Goal: Obtain resource: Download file/media

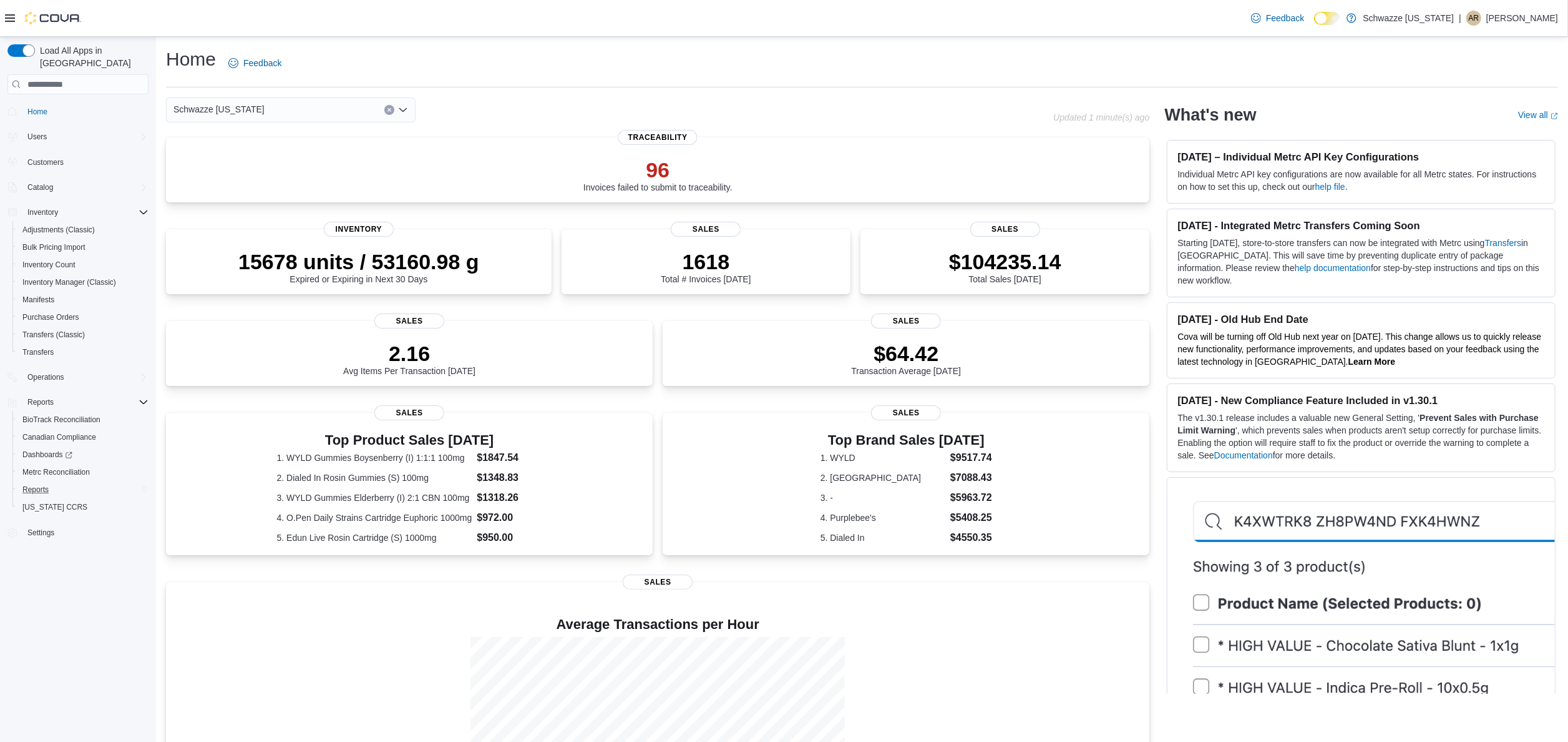
click at [76, 482] on div "Reports" at bounding box center [82, 490] width 131 height 15
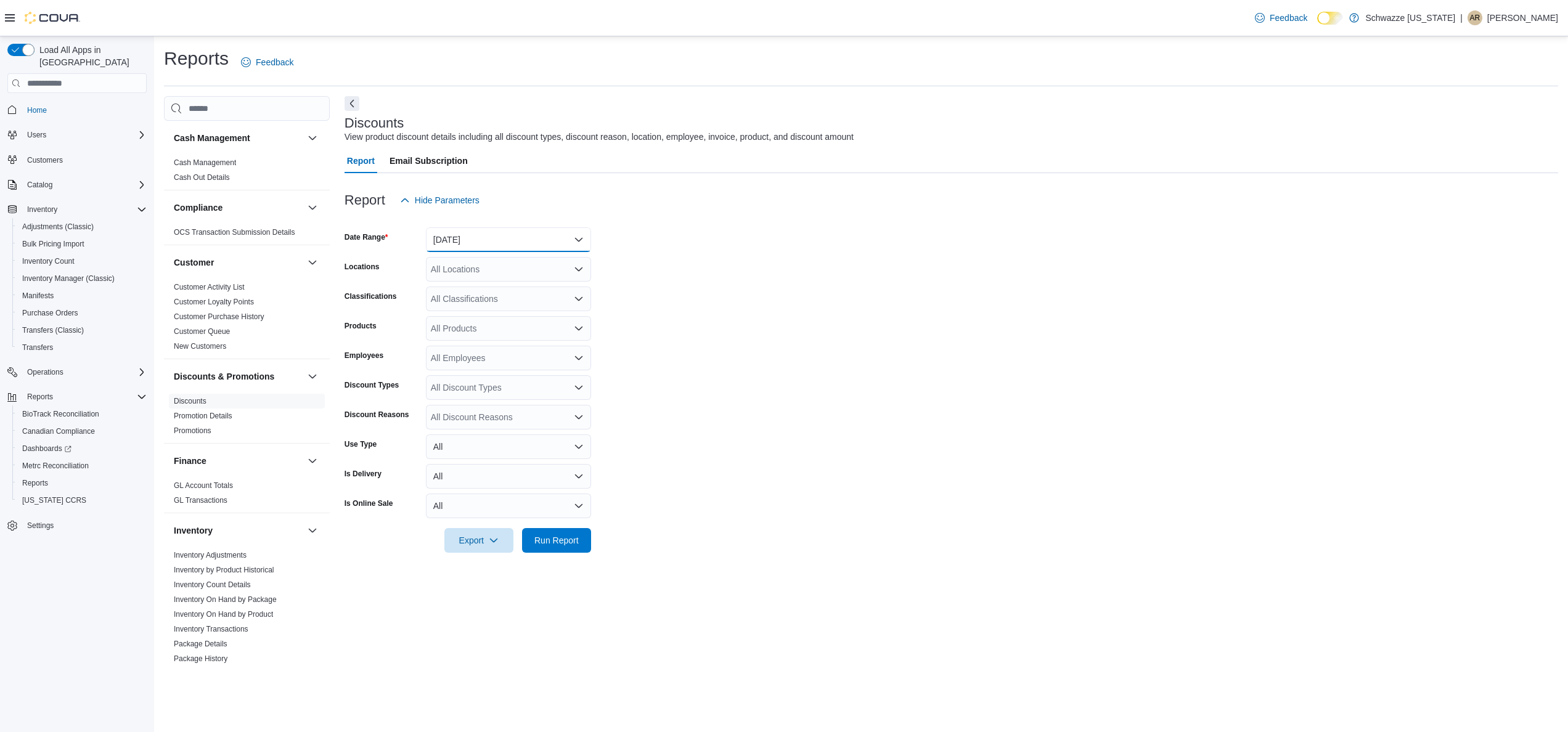
click at [539, 242] on button "[DATE]" at bounding box center [508, 239] width 165 height 24
click at [762, 237] on form "Date Range [DATE] Locations All Locations Classifications All Classifications P…" at bounding box center [950, 382] width 1213 height 340
click at [261, 601] on link "Inventory On Hand by Package" at bounding box center [225, 599] width 103 height 9
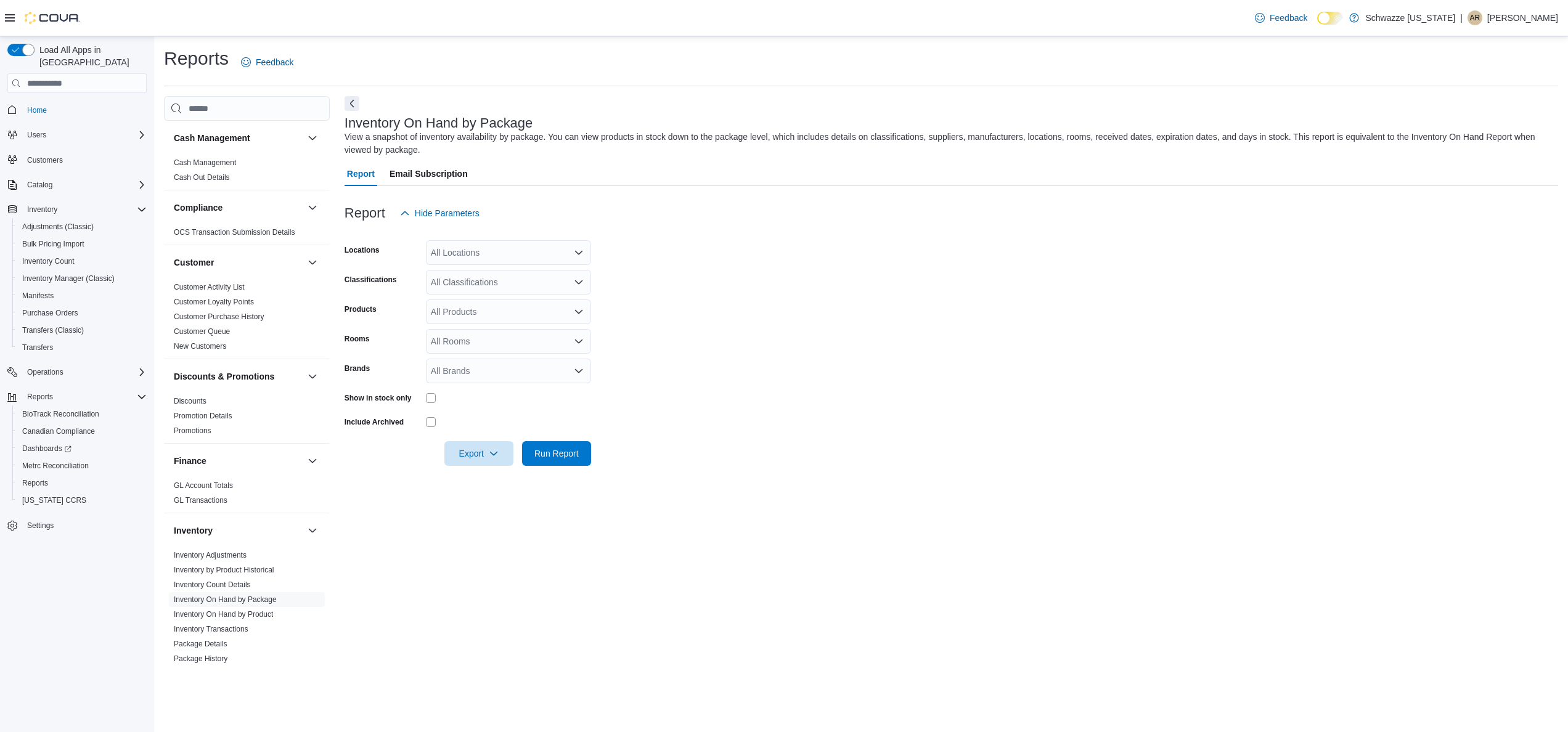
click at [562, 255] on div "All Locations" at bounding box center [508, 252] width 165 height 24
click at [557, 276] on div "Schwazze [US_STATE]" at bounding box center [508, 273] width 151 height 12
click at [827, 251] on form "Locations [GEOGRAPHIC_DATA] [US_STATE] Combo box. Selected. Schwazze [US_STATE]…" at bounding box center [950, 345] width 1213 height 240
click at [700, 351] on form "Locations Schwazze [US_STATE] Classifications All Classifications Products All …" at bounding box center [950, 345] width 1213 height 240
click at [491, 451] on icon "button" at bounding box center [494, 453] width 10 height 10
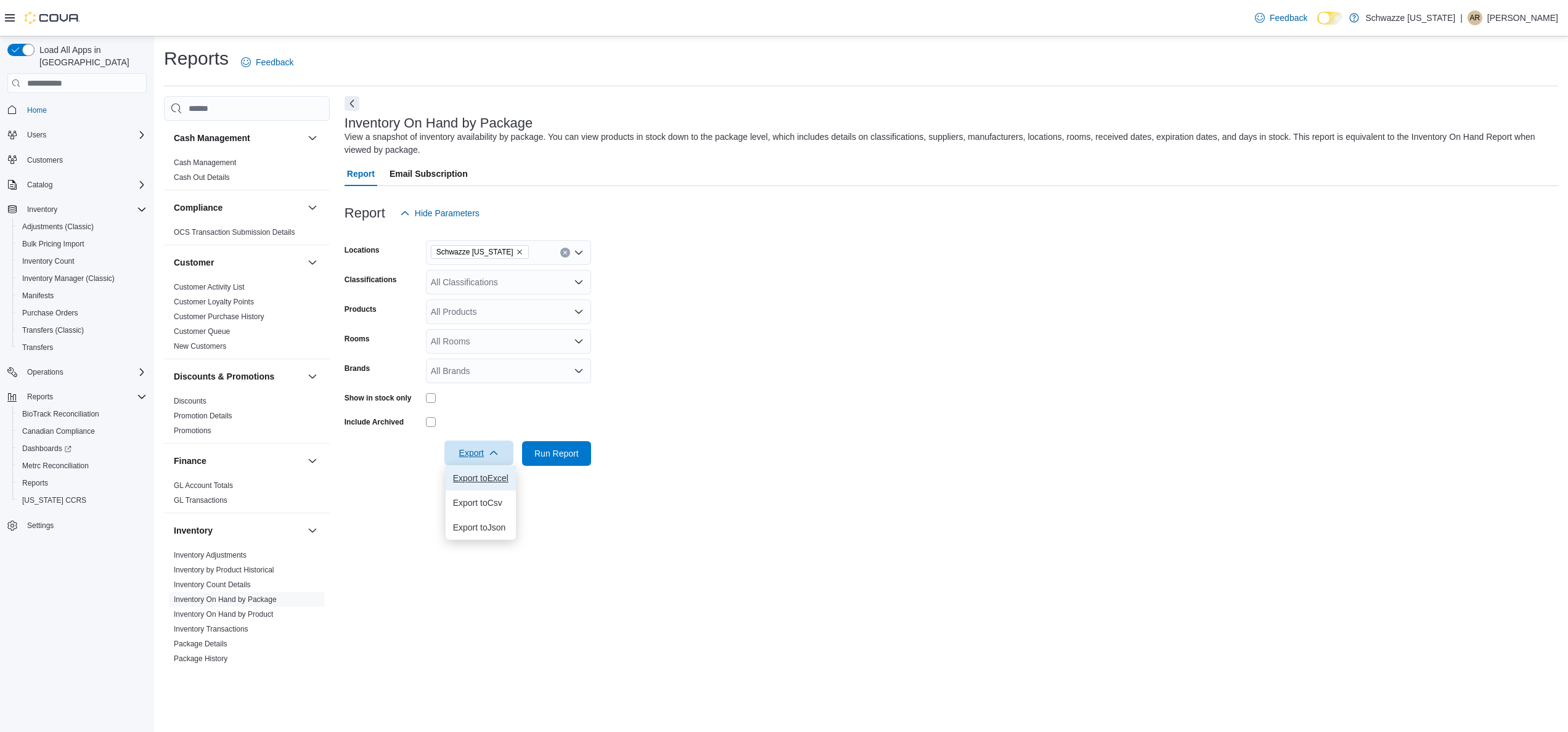
click at [488, 478] on span "Export to Excel" at bounding box center [481, 478] width 55 height 10
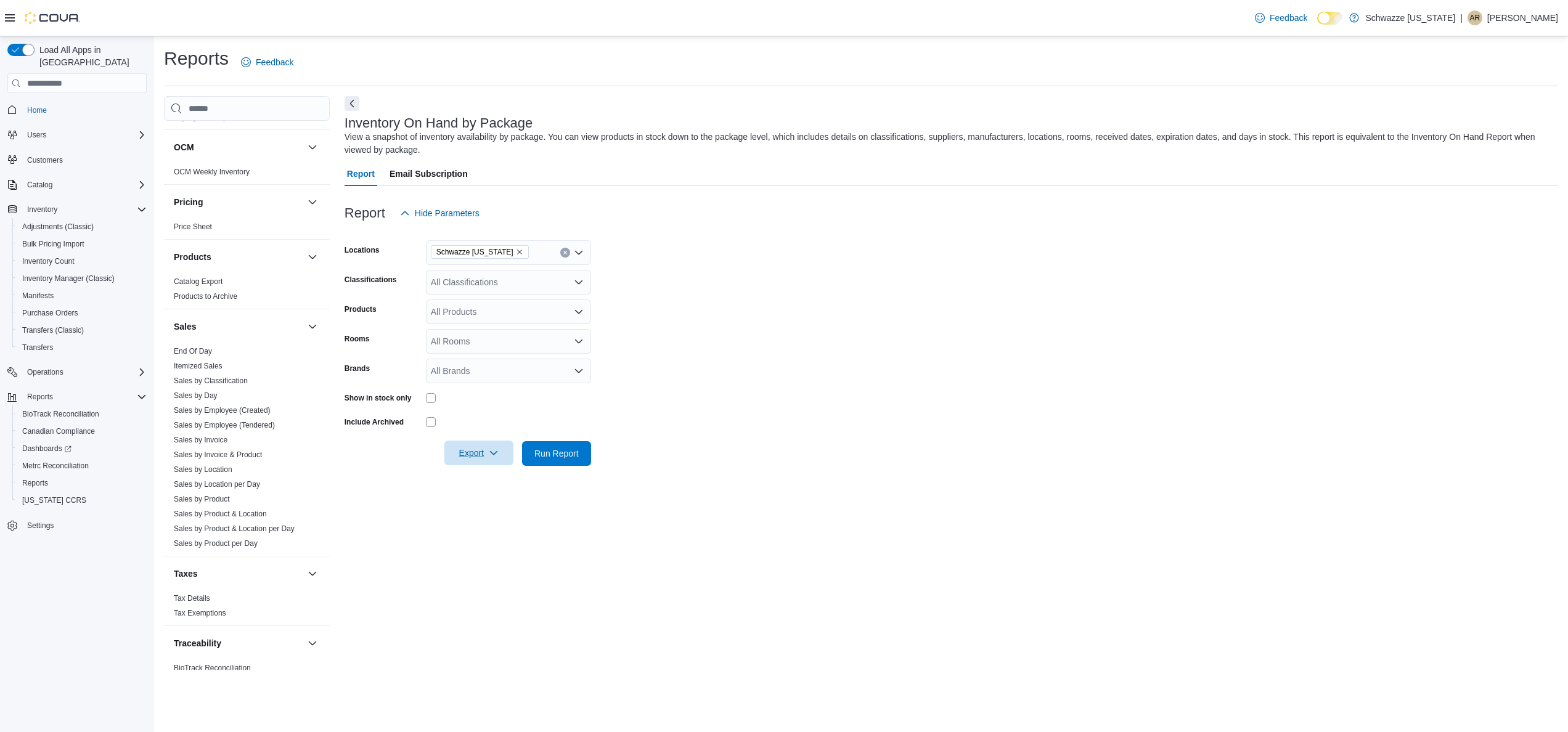
scroll to position [692, 0]
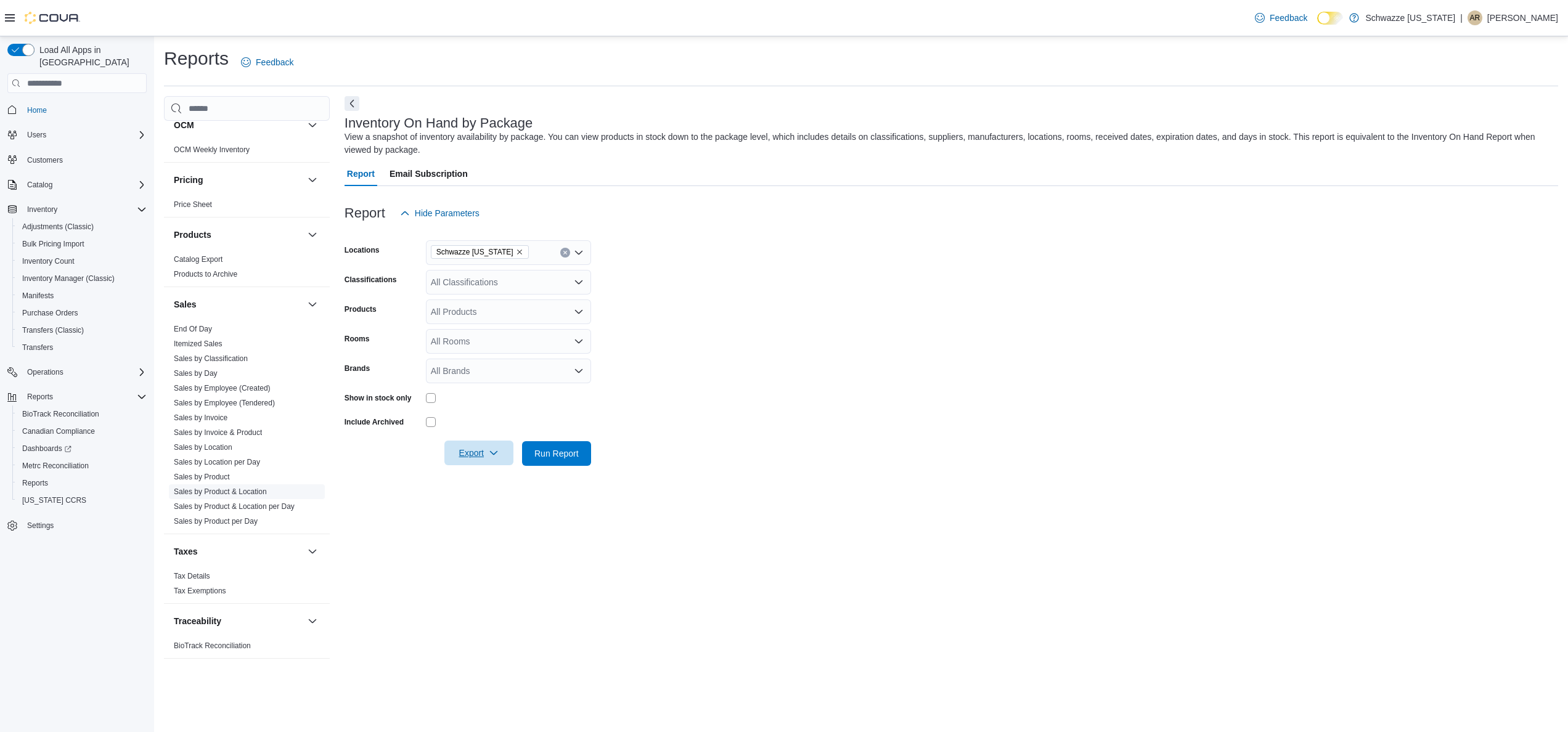
click at [254, 489] on span "Sales by Product & Location" at bounding box center [221, 491] width 93 height 10
click at [244, 491] on link "Sales by Product & Location" at bounding box center [221, 491] width 93 height 9
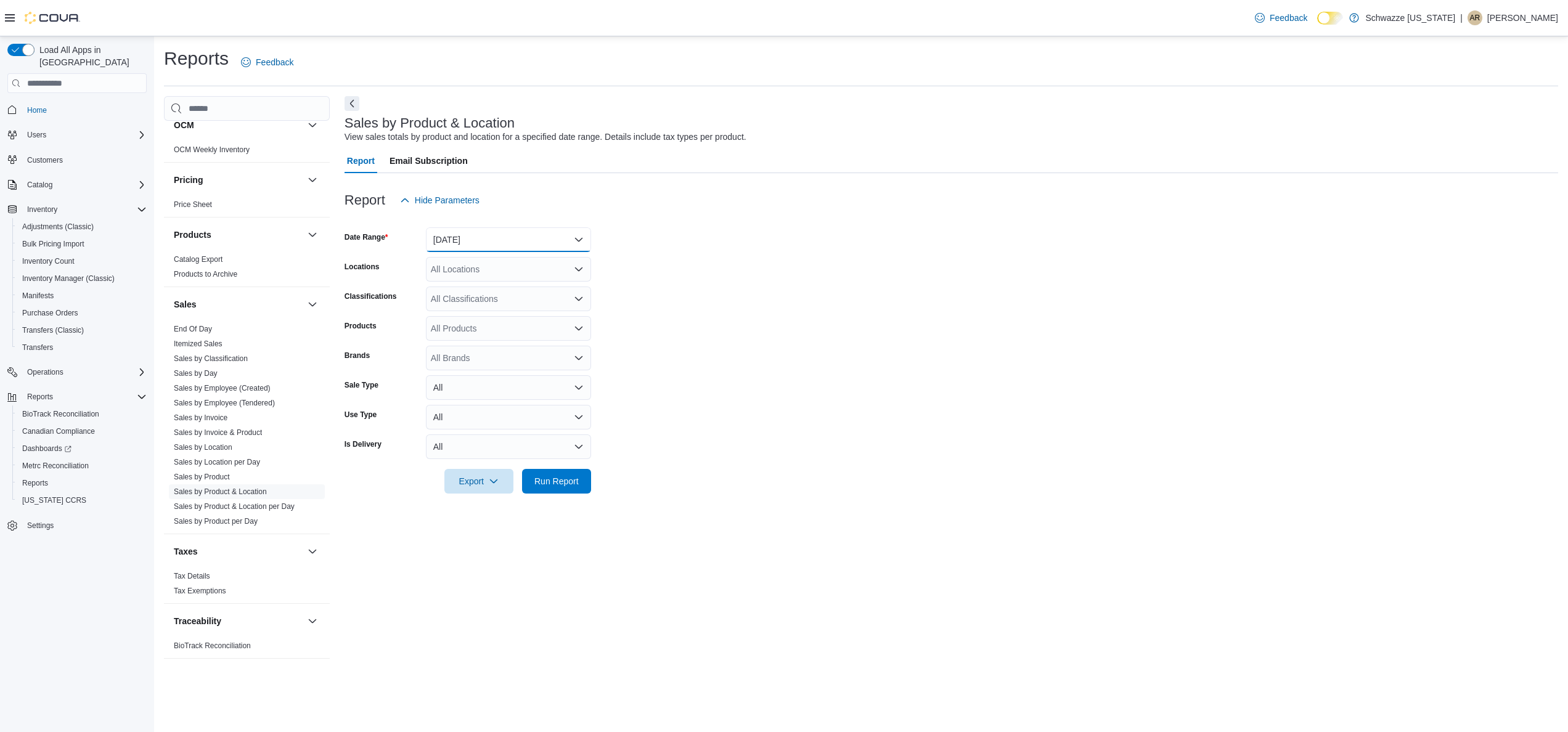
click at [509, 242] on button "[DATE]" at bounding box center [508, 239] width 165 height 24
click at [524, 357] on span "Last 7 Days (excluding [DATE])" at bounding box center [516, 363] width 141 height 15
click at [771, 302] on form "Date Range Last 7 Days (excluding [DATE]) Locations All Locations Classificatio…" at bounding box center [950, 352] width 1213 height 281
click at [499, 481] on span "Export" at bounding box center [478, 481] width 55 height 24
click at [491, 504] on span "Export to Excel" at bounding box center [481, 506] width 55 height 10
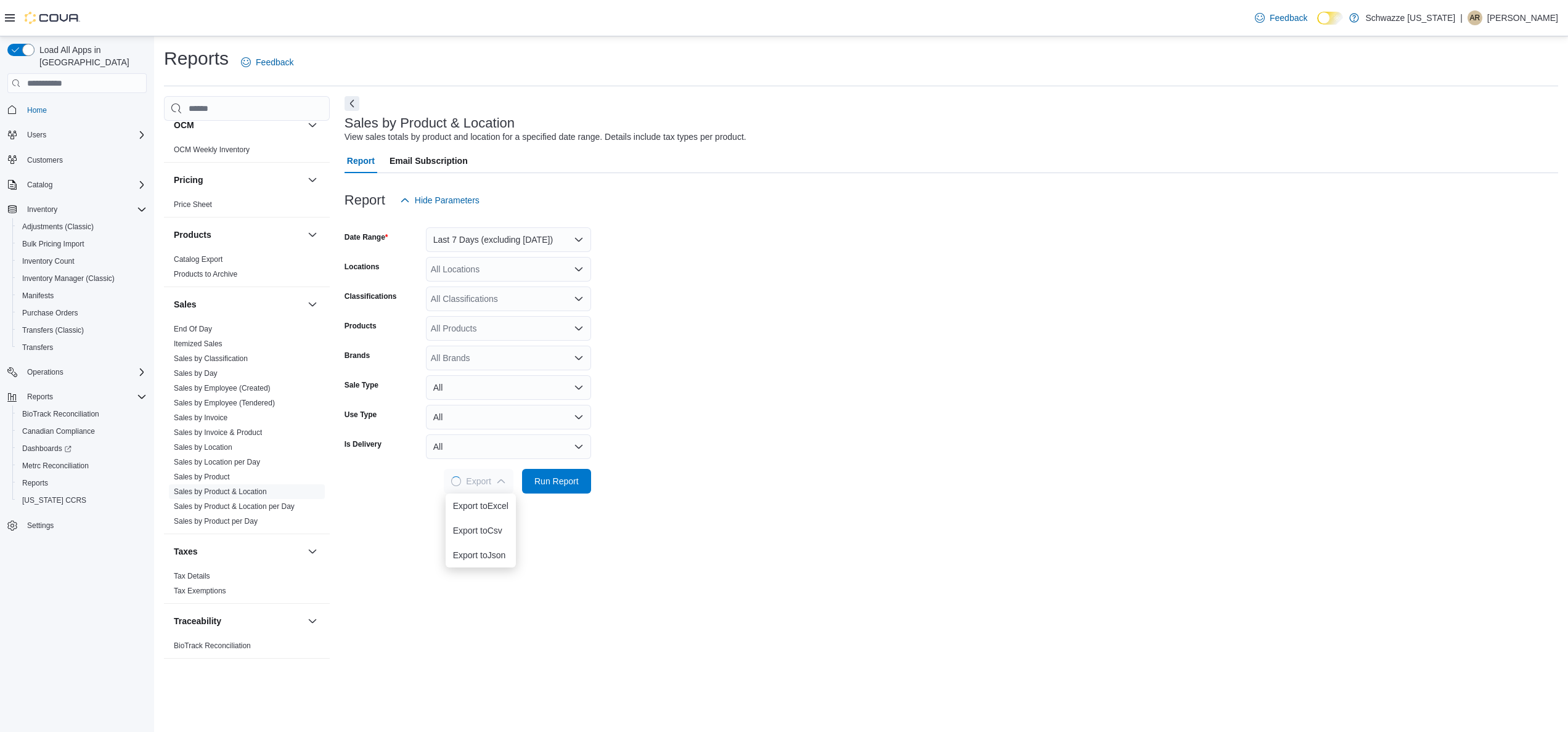
click at [941, 302] on form "Date Range Last 7 Days (excluding [DATE]) Locations All Locations Classificatio…" at bounding box center [950, 352] width 1213 height 281
click at [567, 250] on button "Last 7 Days (excluding [DATE])" at bounding box center [508, 239] width 165 height 24
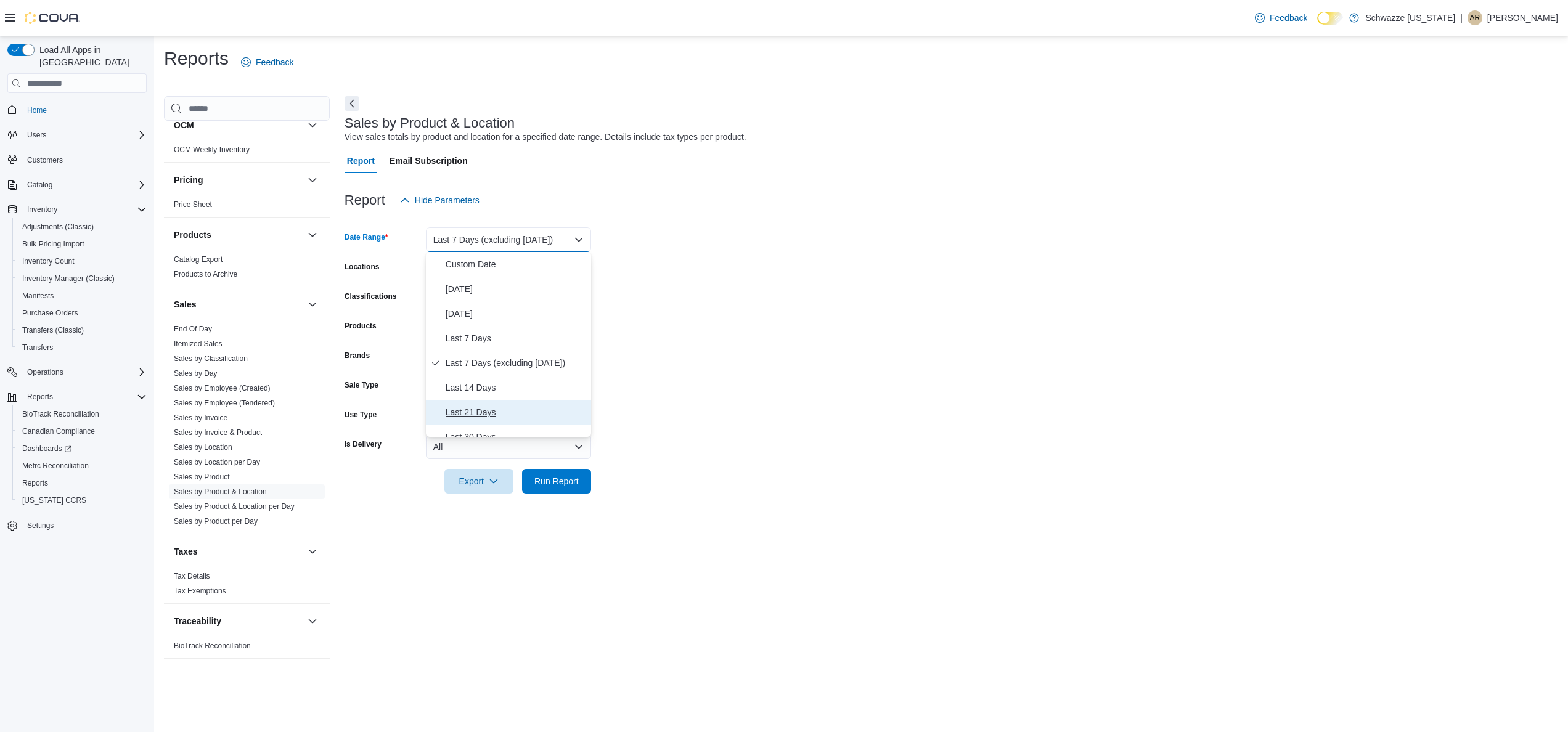
click at [539, 424] on button "Last 21 Days" at bounding box center [508, 412] width 165 height 24
click at [560, 240] on button "Last 21 Days" at bounding box center [508, 239] width 165 height 24
click at [509, 342] on button "Last 30 Days" at bounding box center [508, 353] width 165 height 24
click at [736, 330] on form "Date Range Last 30 Days Locations All Locations Classifications All Classificat…" at bounding box center [950, 352] width 1213 height 281
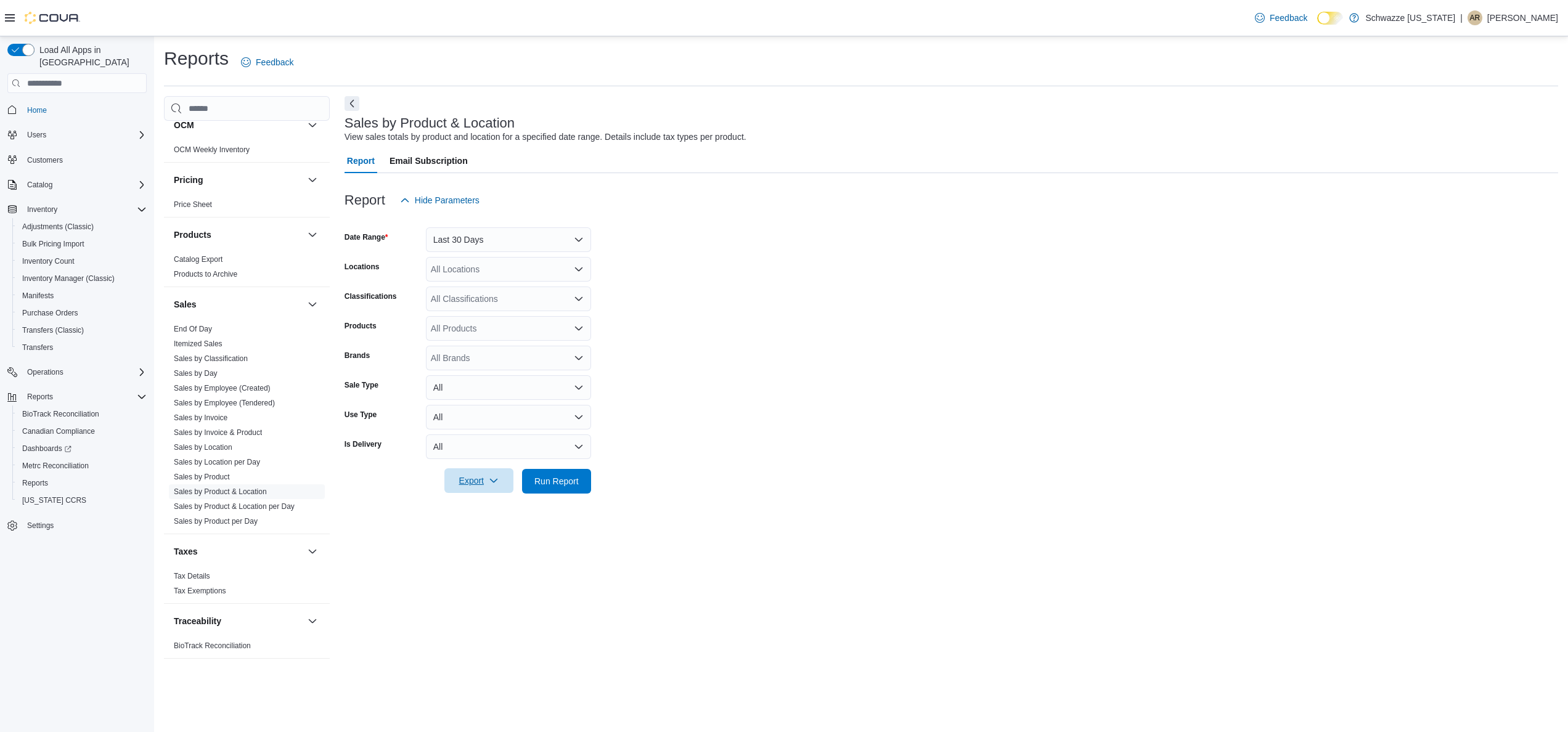
click at [484, 478] on span "Export" at bounding box center [478, 481] width 55 height 24
click at [493, 503] on span "Export to Excel" at bounding box center [481, 506] width 55 height 10
click at [1032, 262] on form "Date Range Last 30 Days Locations All Locations Classifications All Classificat…" at bounding box center [950, 352] width 1213 height 281
click at [743, 281] on form "Date Range Last 30 Days Locations All Locations Classifications All Classificat…" at bounding box center [950, 352] width 1213 height 281
